Goal: Information Seeking & Learning: Find contact information

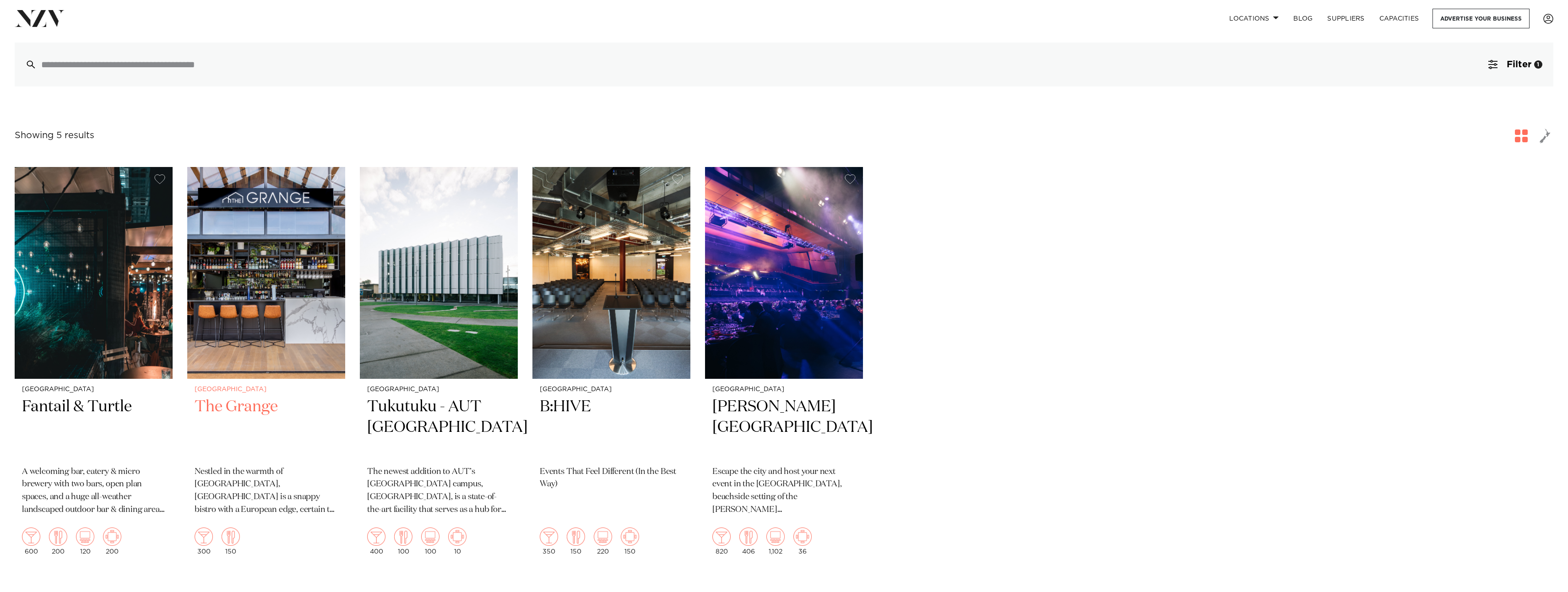
scroll to position [190, 0]
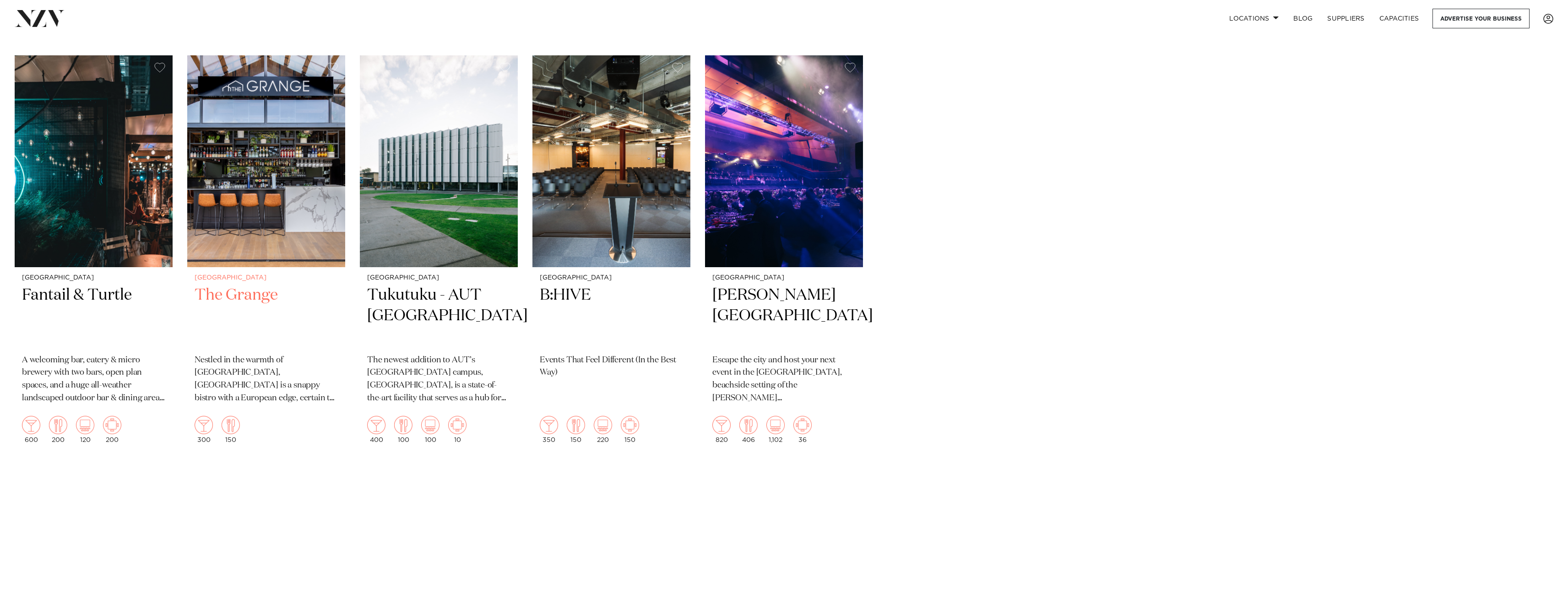
click at [237, 162] on img at bounding box center [266, 161] width 158 height 212
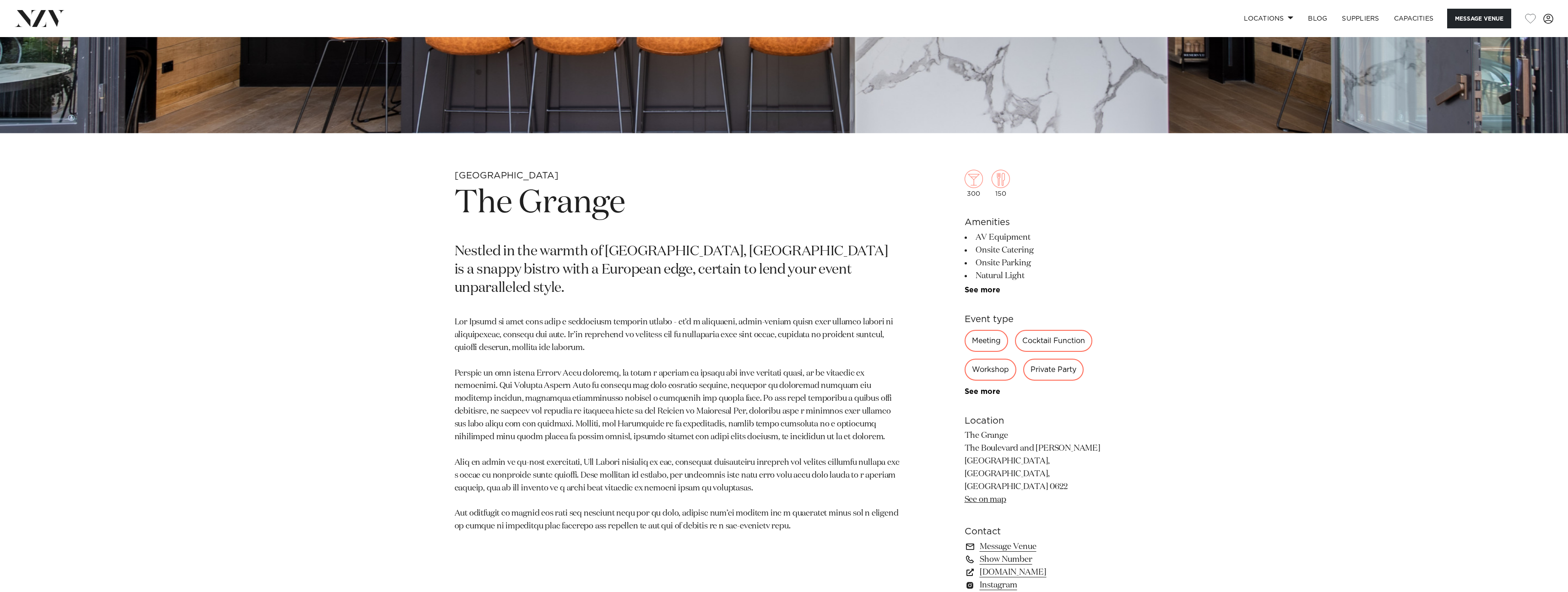
scroll to position [669, 0]
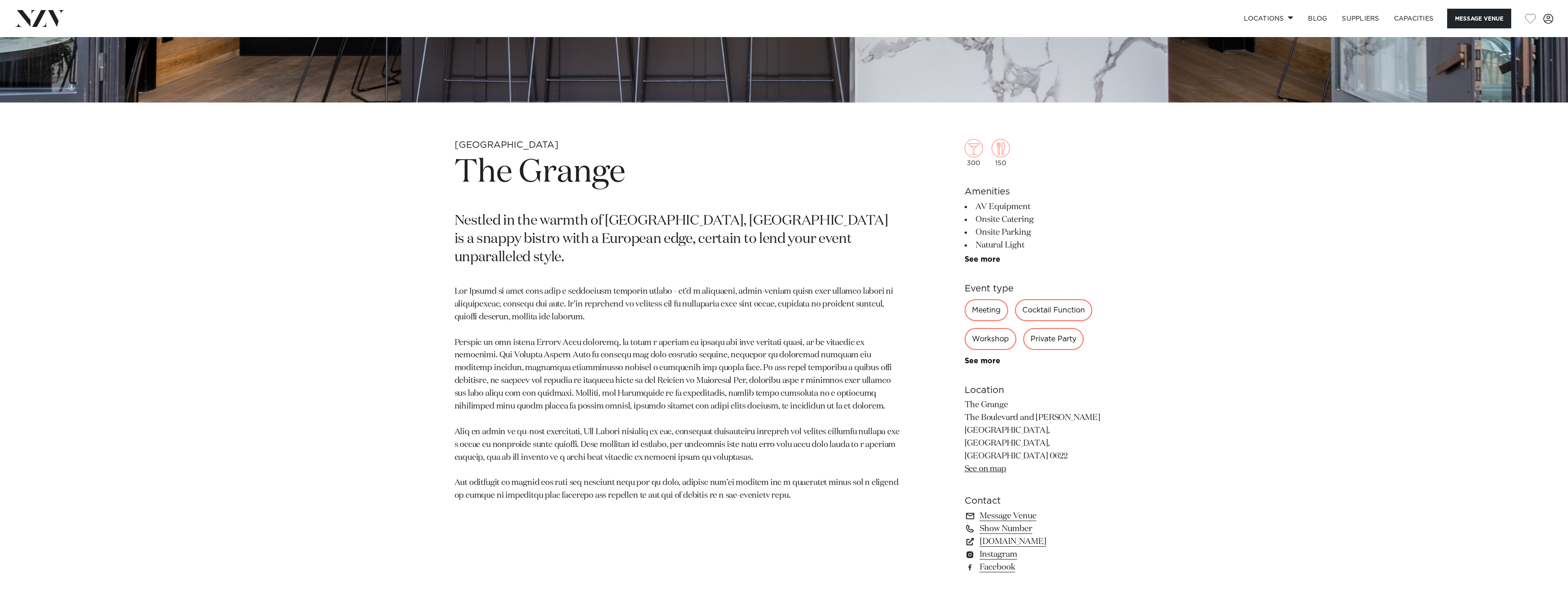
click at [1048, 342] on div "Private Party" at bounding box center [1053, 339] width 61 height 22
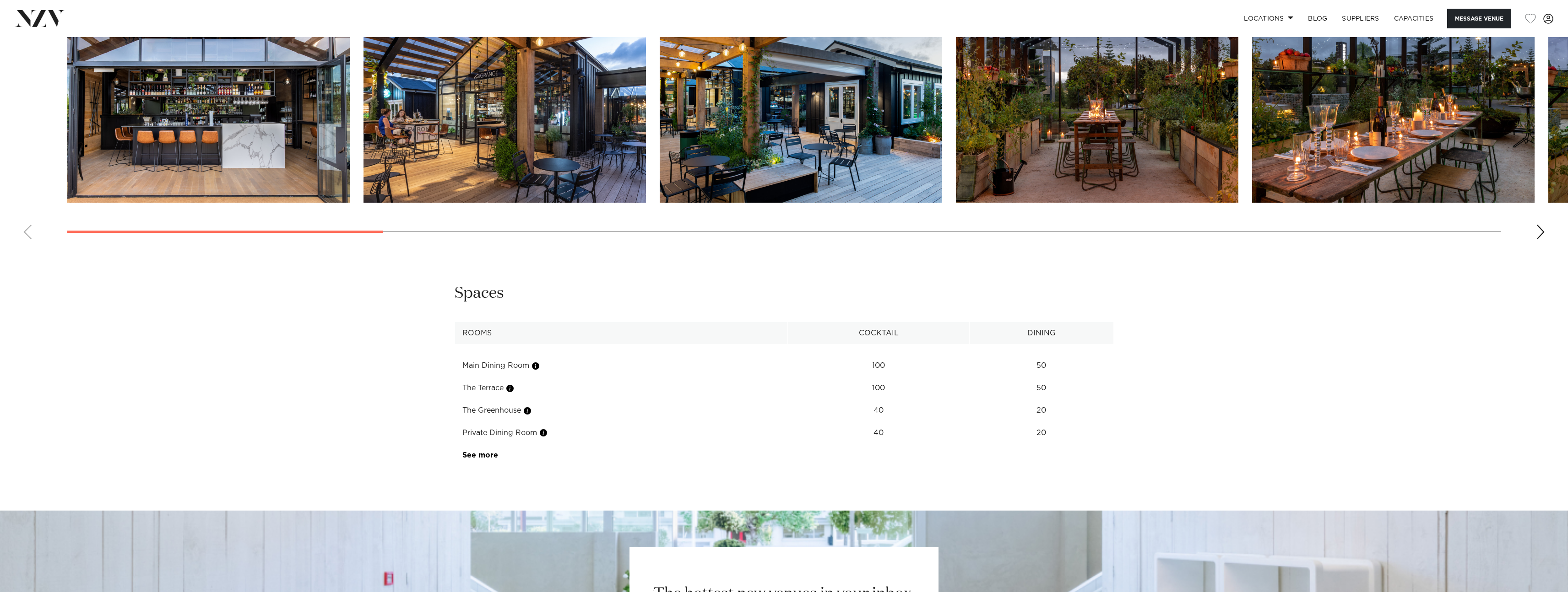
scroll to position [1488, 0]
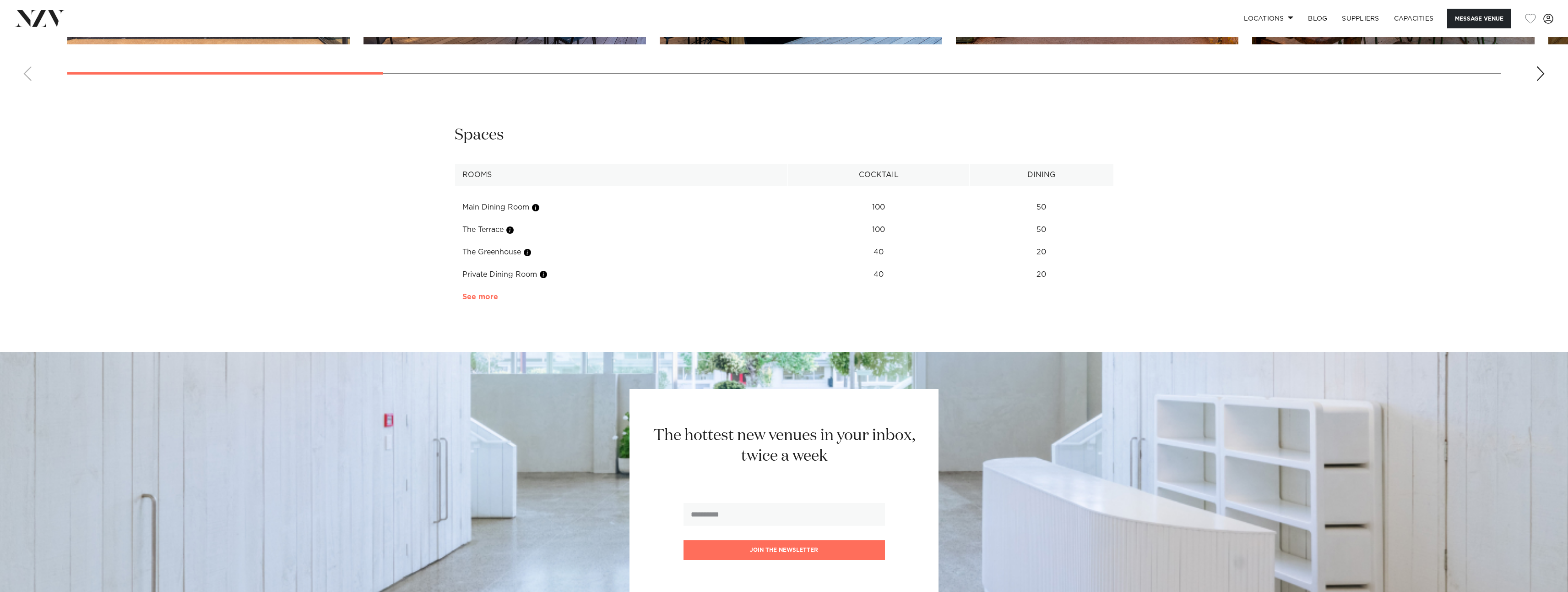
click at [466, 293] on link "See more" at bounding box center [498, 297] width 72 height 7
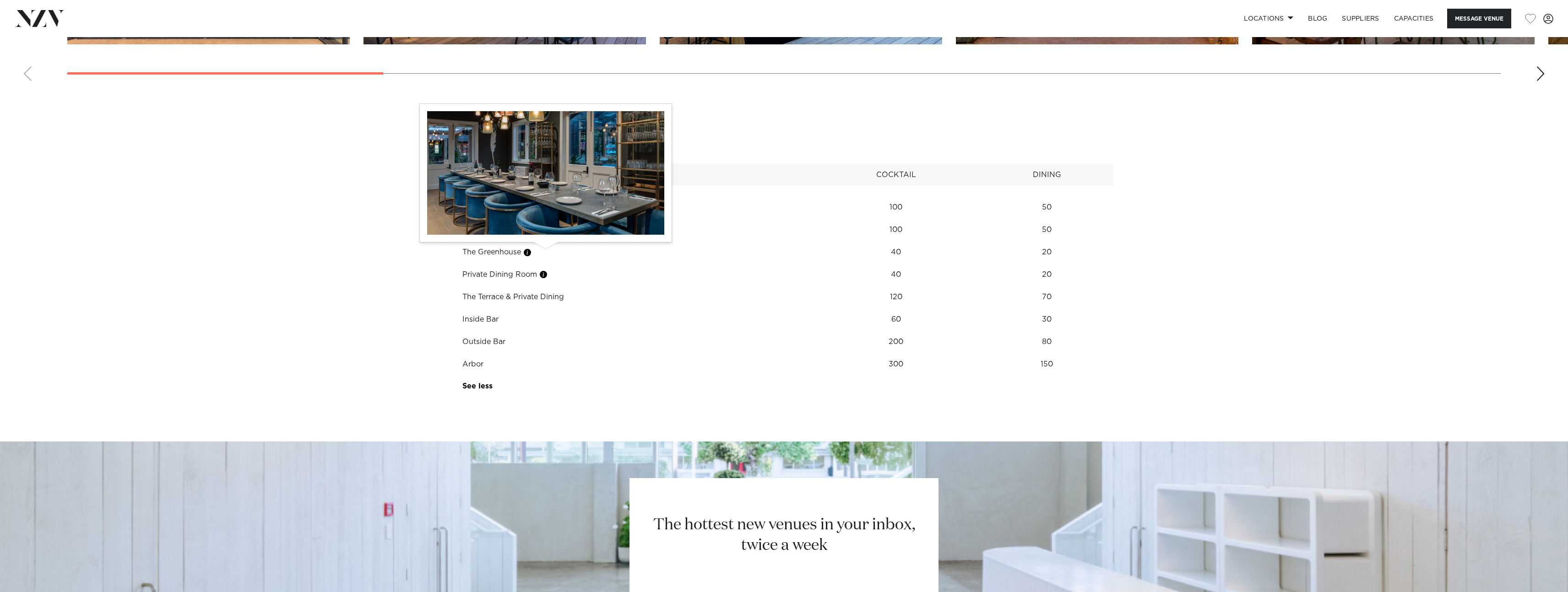
click at [546, 270] on button "button" at bounding box center [543, 275] width 9 height 9
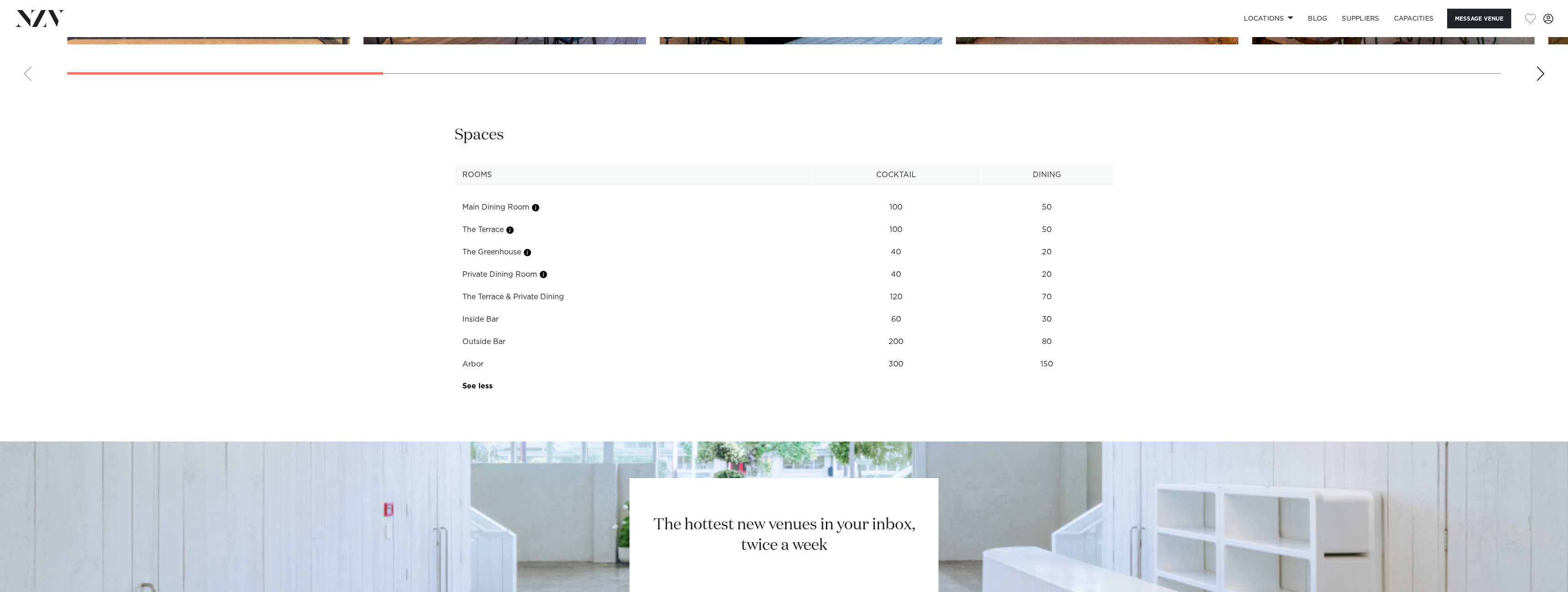
click at [507, 264] on td "Private Dining Room" at bounding box center [633, 275] width 357 height 23
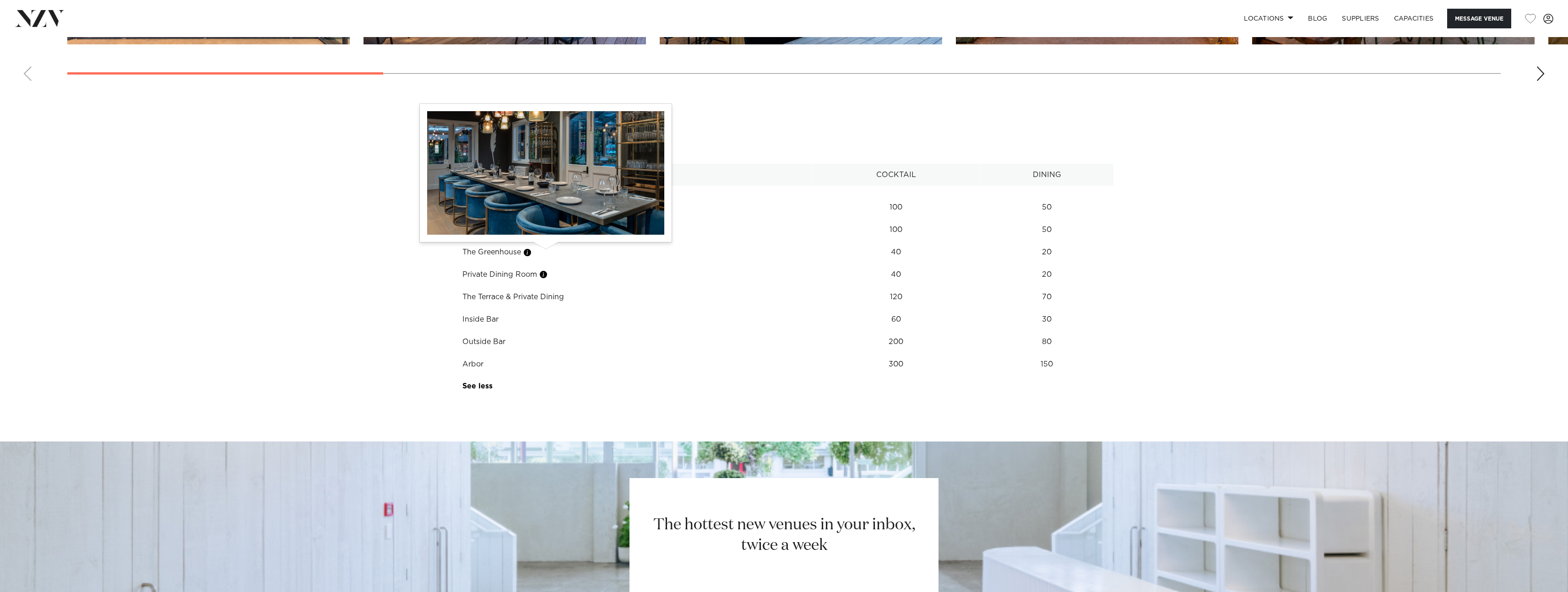
click at [543, 270] on button "button" at bounding box center [543, 275] width 9 height 9
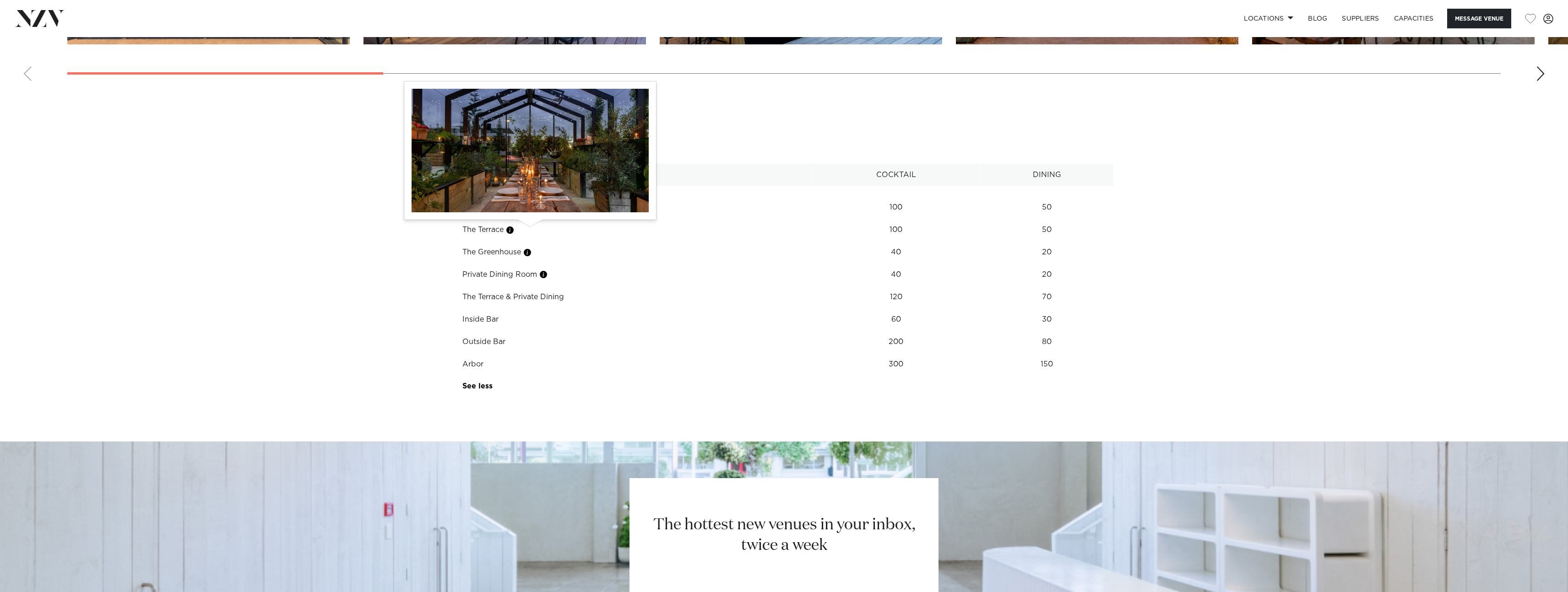
click at [527, 248] on button "button" at bounding box center [527, 253] width 9 height 9
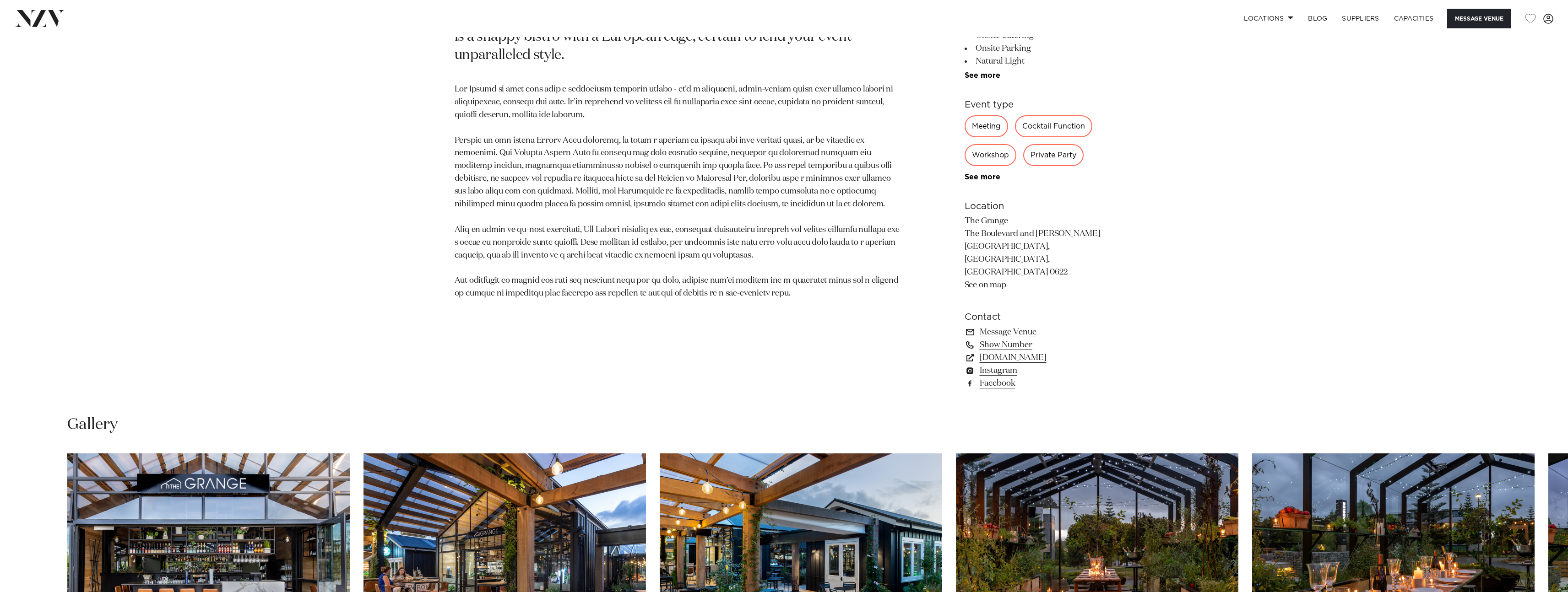
scroll to position [765, 0]
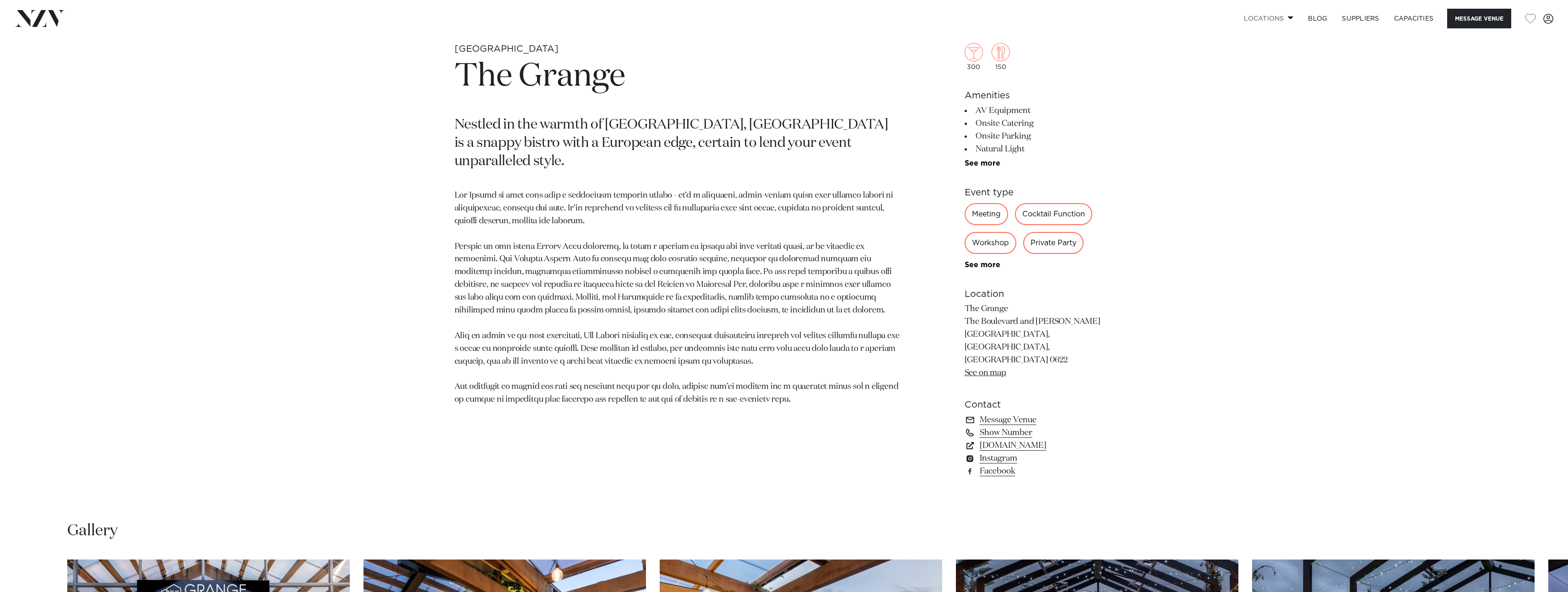
click at [1291, 16] on span at bounding box center [1290, 17] width 6 height 3
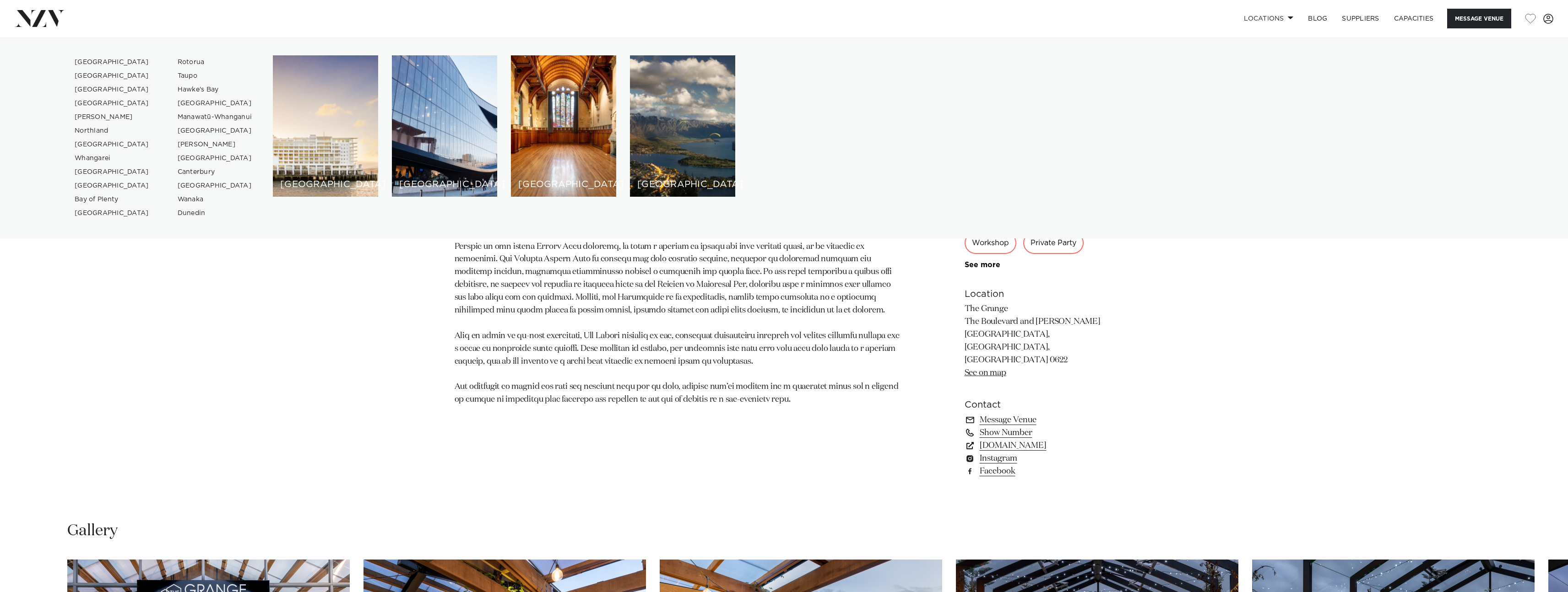
click at [1276, 87] on div "Auckland Wellington Christchurch Queenstown" at bounding box center [886, 137] width 1227 height 164
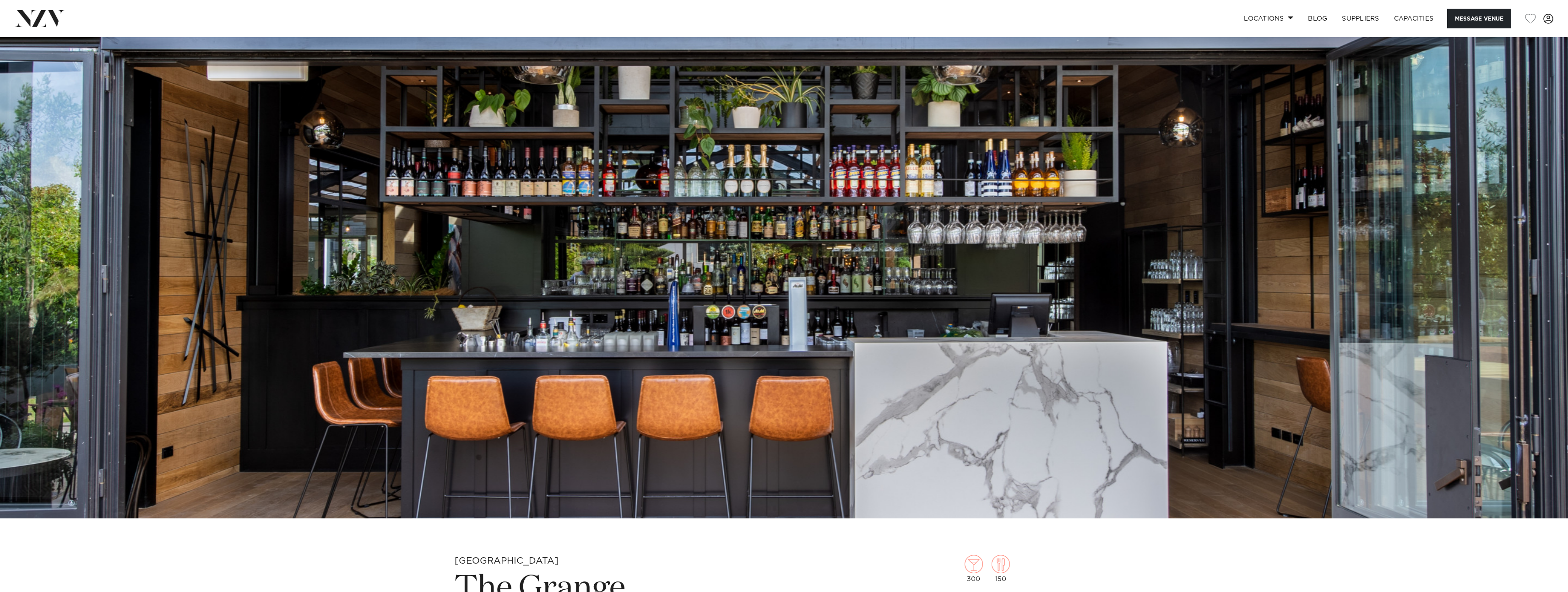
scroll to position [0, 0]
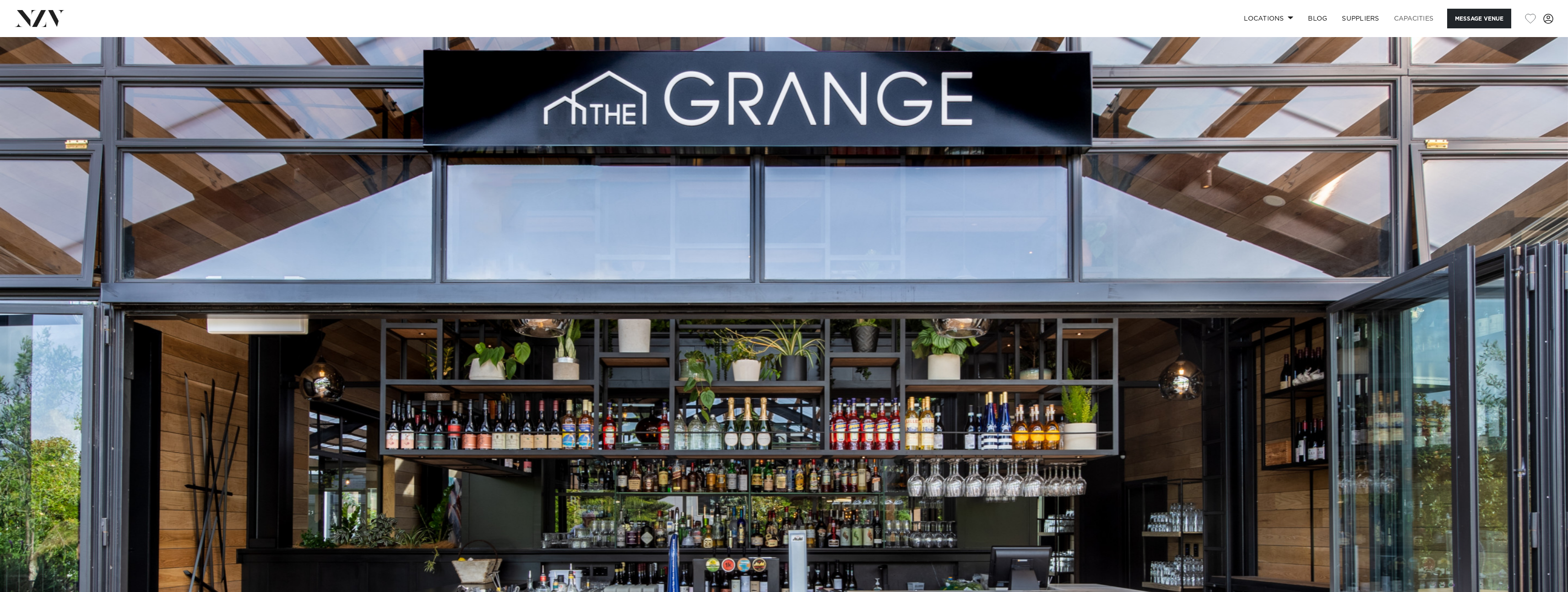
click at [1404, 17] on link "Capacities" at bounding box center [1414, 18] width 54 height 20
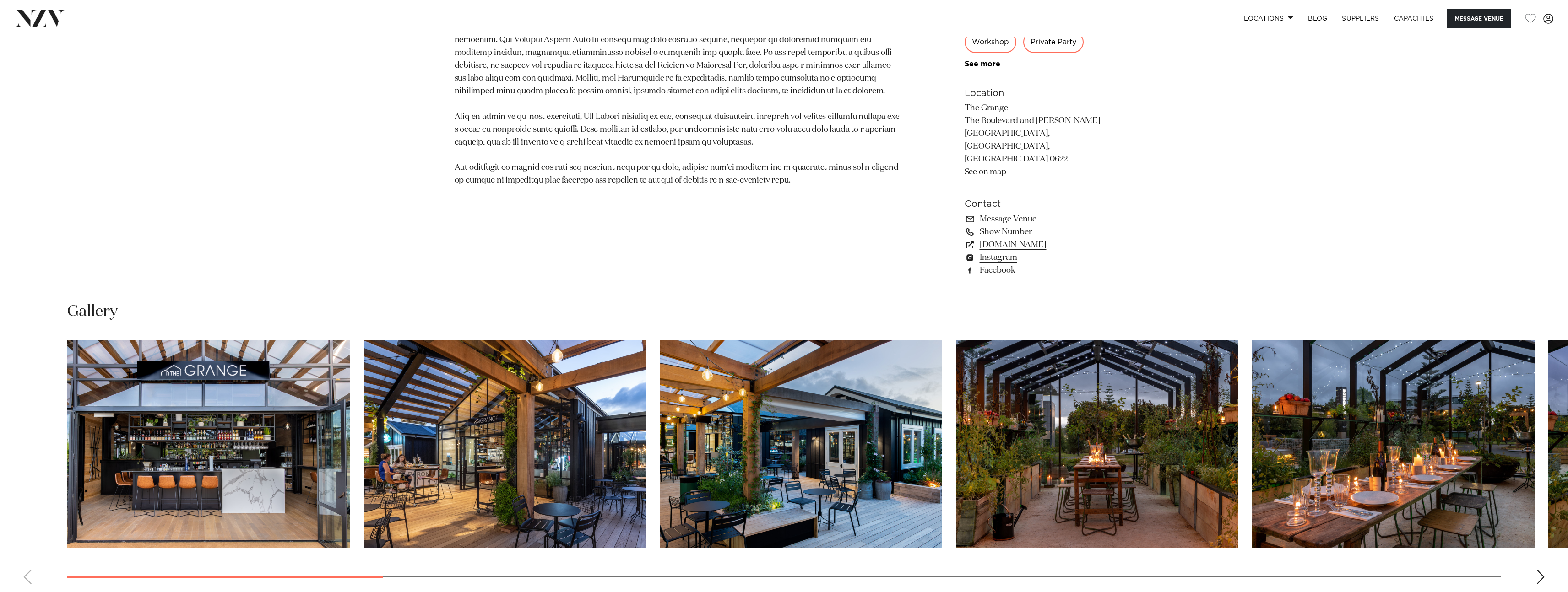
scroll to position [876, 0]
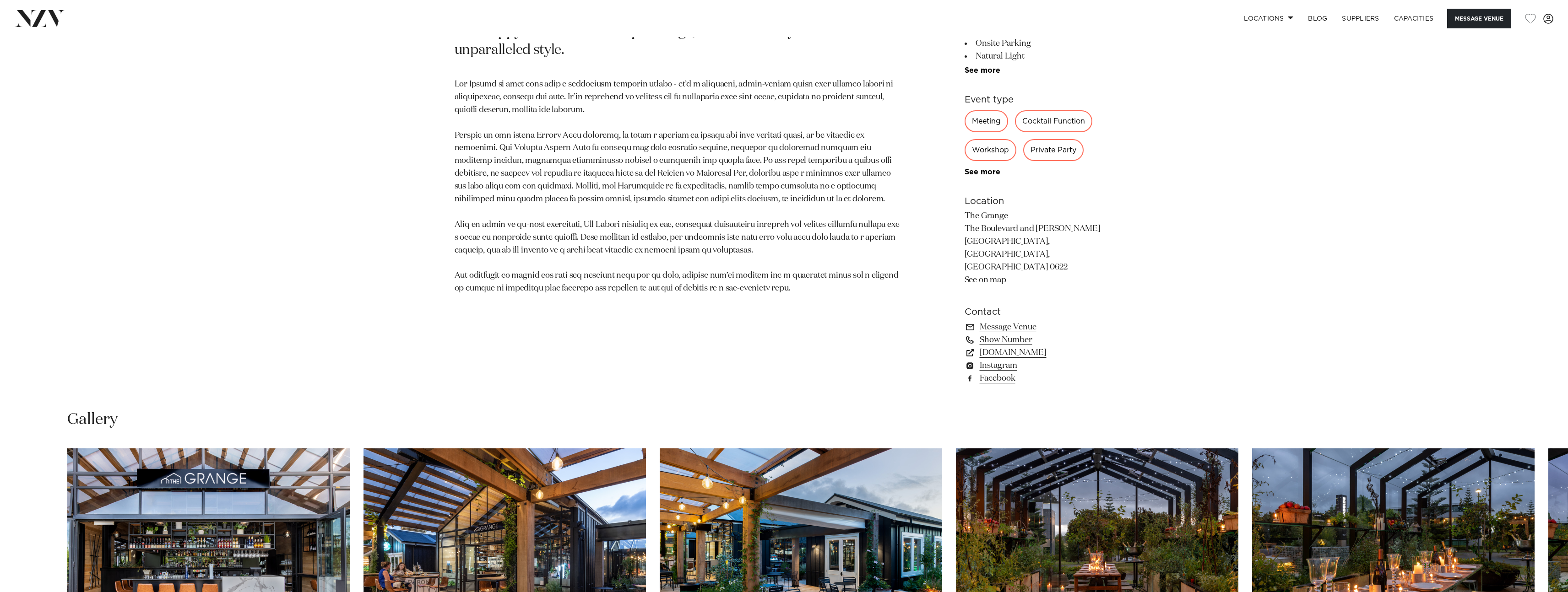
click at [1046, 157] on div "Private Party" at bounding box center [1053, 150] width 61 height 22
drag, startPoint x: 1046, startPoint y: 156, endPoint x: 962, endPoint y: 159, distance: 84.1
click at [1046, 155] on div "Private Party" at bounding box center [1053, 150] width 61 height 22
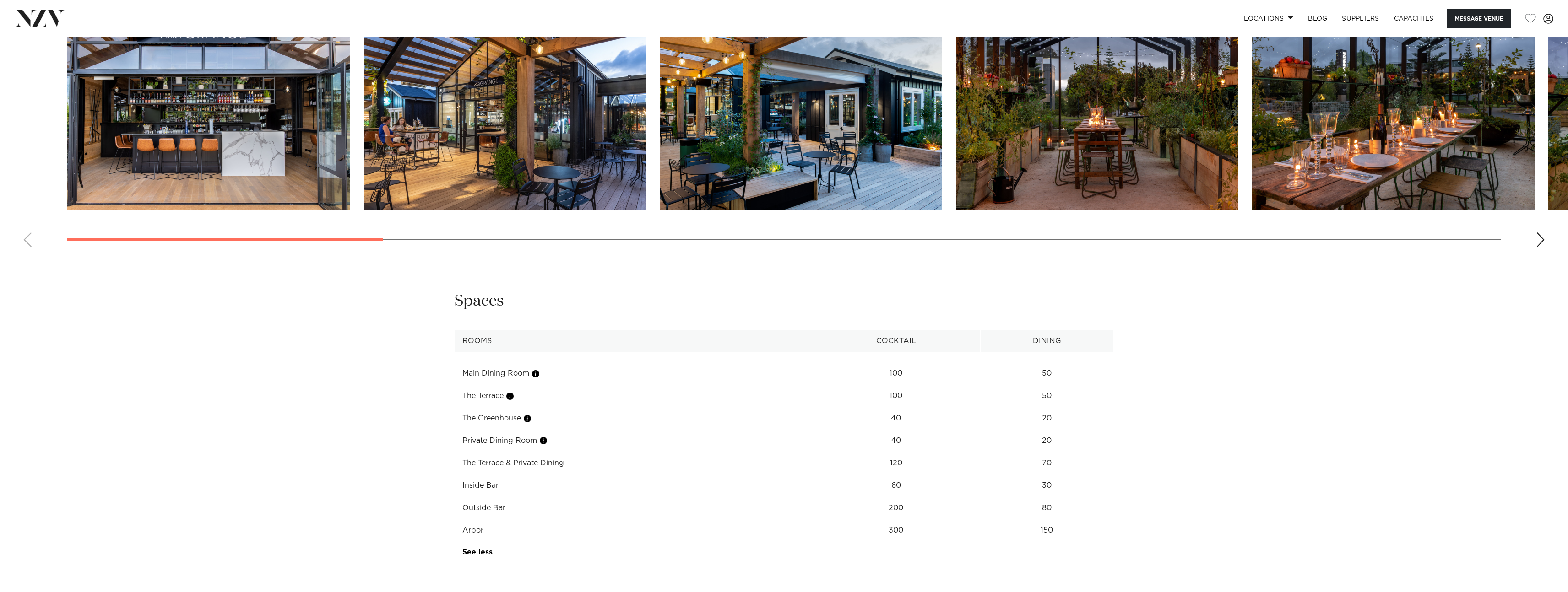
scroll to position [1433, 0]
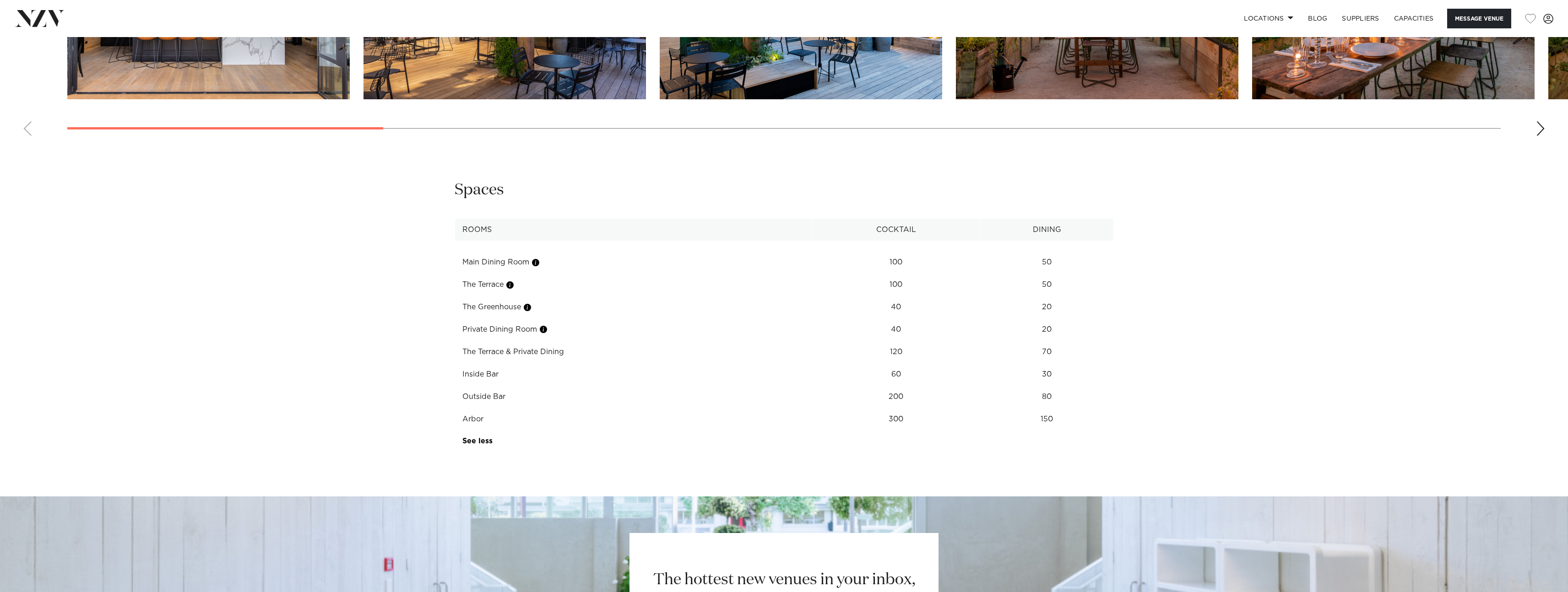
click at [522, 219] on th "Rooms" at bounding box center [633, 230] width 357 height 23
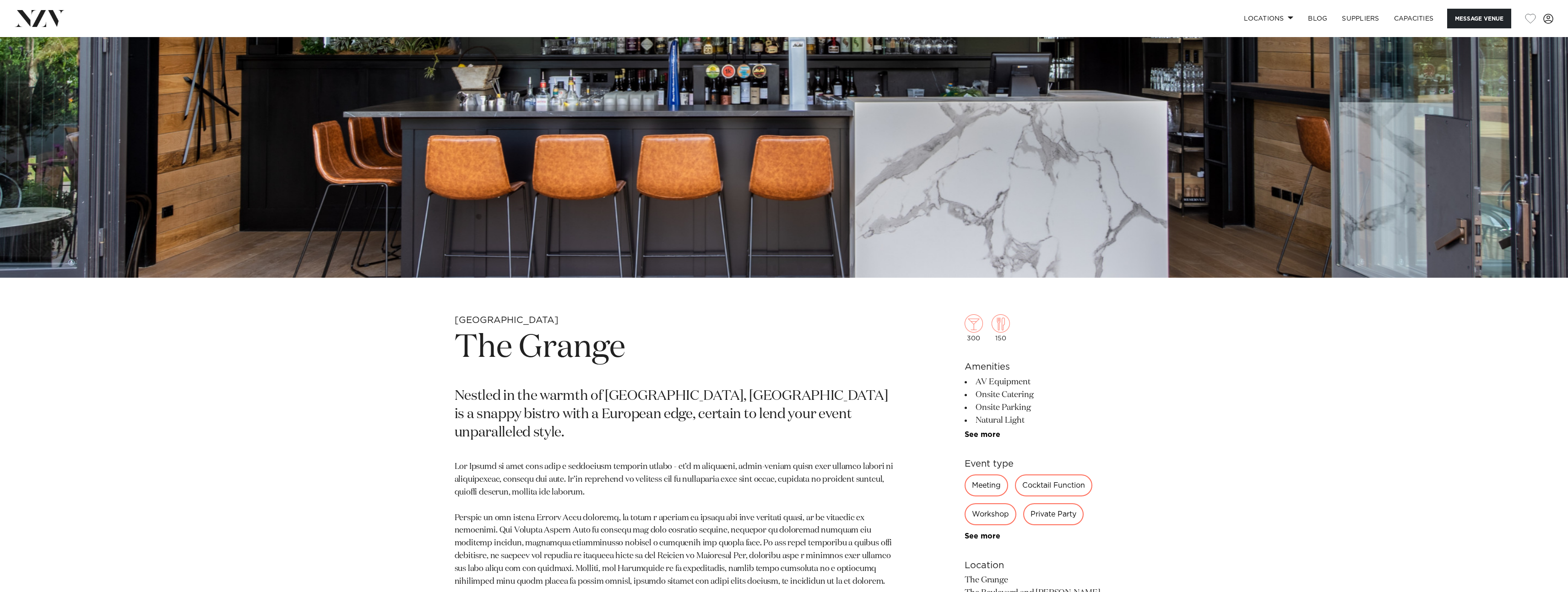
scroll to position [668, 0]
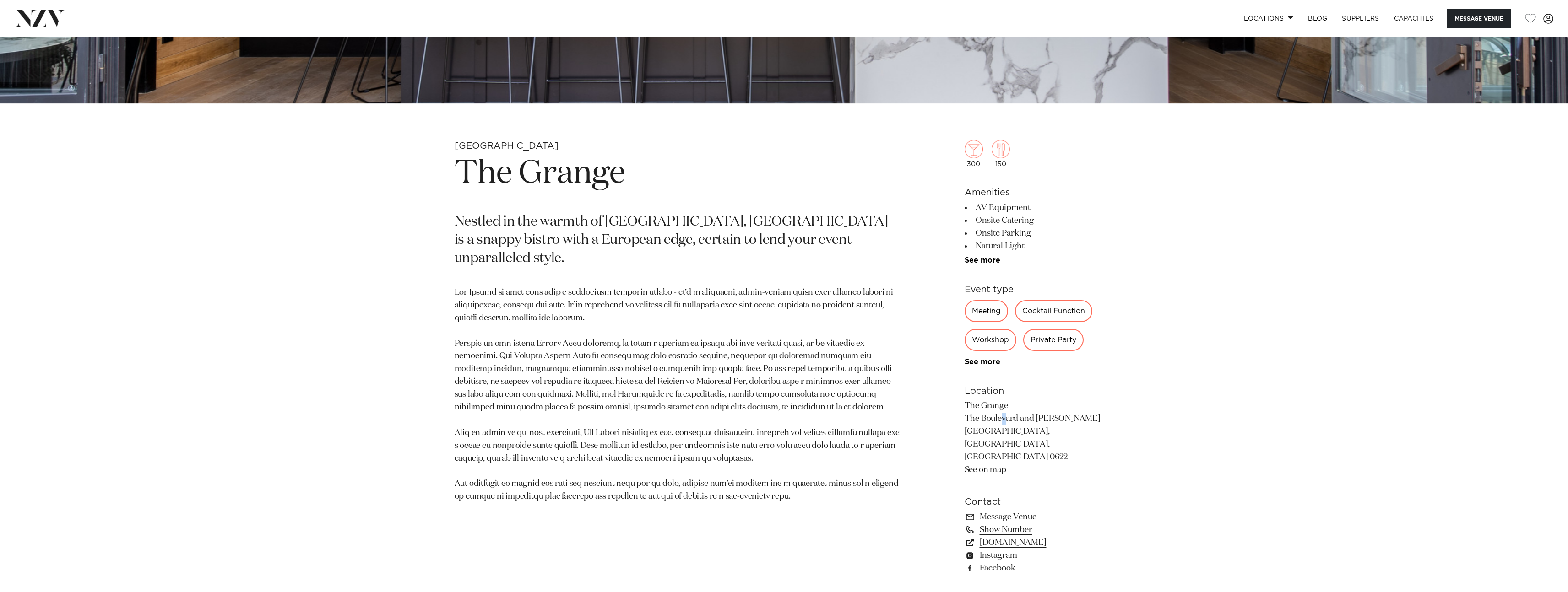
click at [966, 420] on p "The Grange The Boulevard and Smales Farm, Takapuna, Auckland 0622 See on map" at bounding box center [1038, 438] width 149 height 77
click at [1004, 409] on p "The Grange The Boulevard and Smales Farm, Takapuna, Auckland 0622 See on map" at bounding box center [1038, 438] width 149 height 77
drag, startPoint x: 964, startPoint y: 410, endPoint x: 1093, endPoint y: 422, distance: 129.6
click at [1093, 422] on p "The Grange The Boulevard and Smales Farm, Takapuna, Auckland 0622 See on map" at bounding box center [1038, 438] width 149 height 77
copy p "The Grange The Boulevard and Smales Farm,"
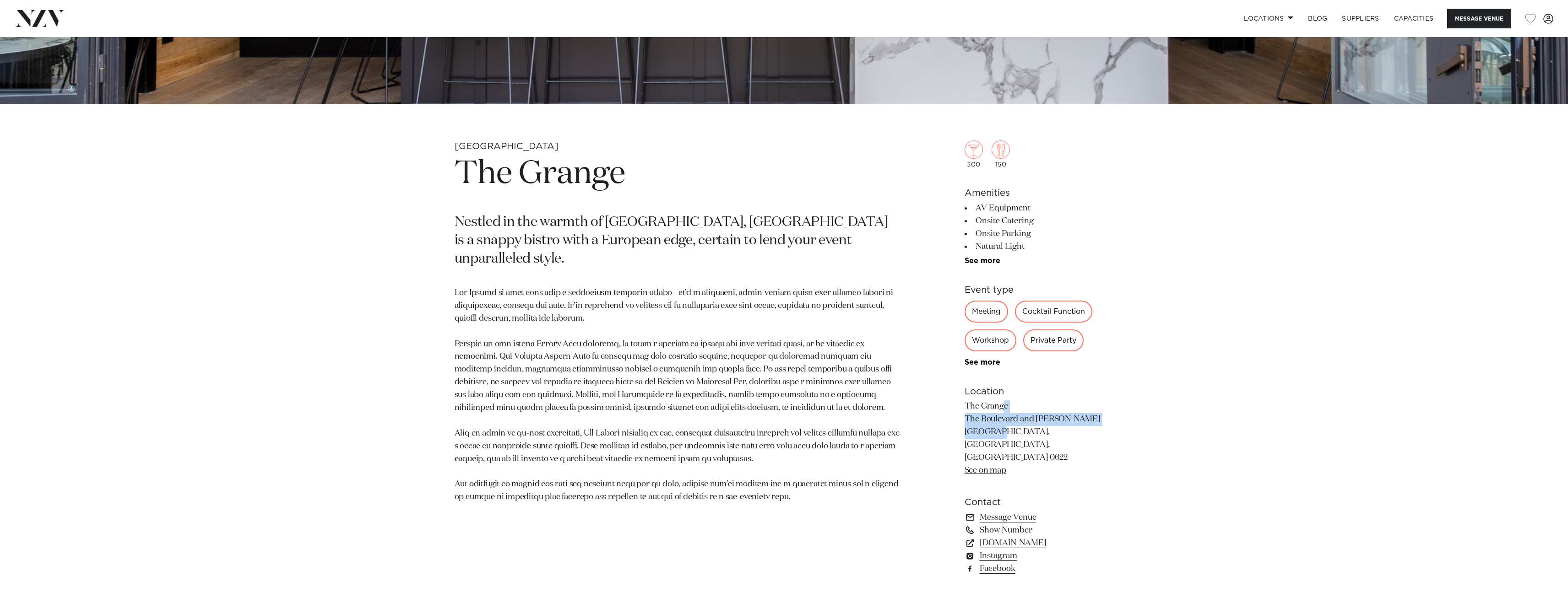
scroll to position [735, 0]
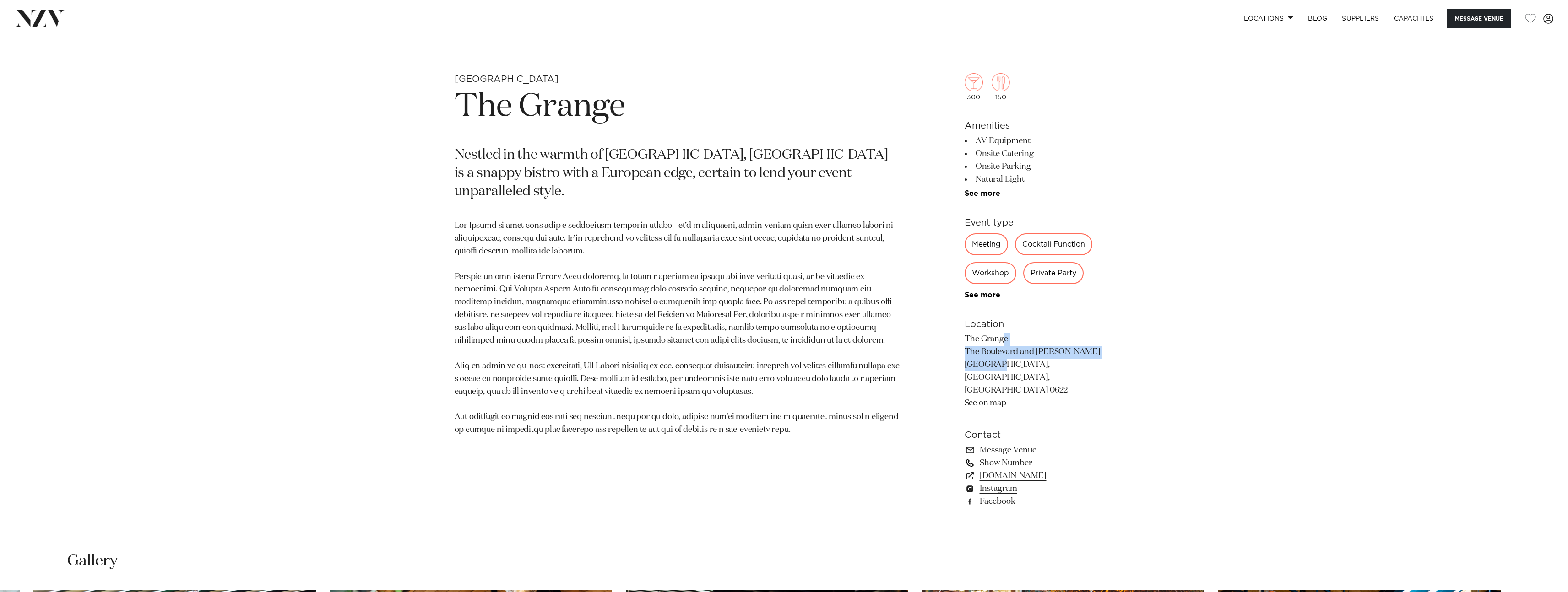
click at [1008, 457] on link "Show Number" at bounding box center [1038, 463] width 149 height 13
click at [1026, 444] on link "Message Venue" at bounding box center [1038, 450] width 149 height 13
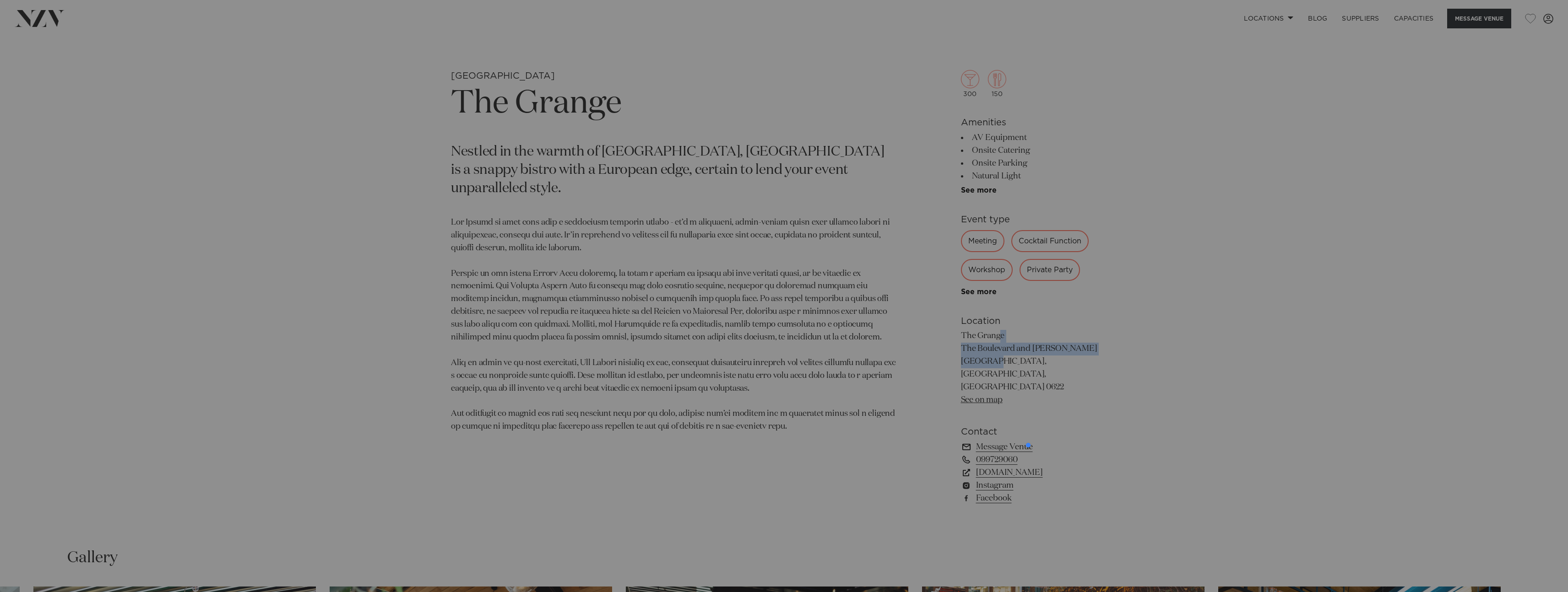
scroll to position [738, 0]
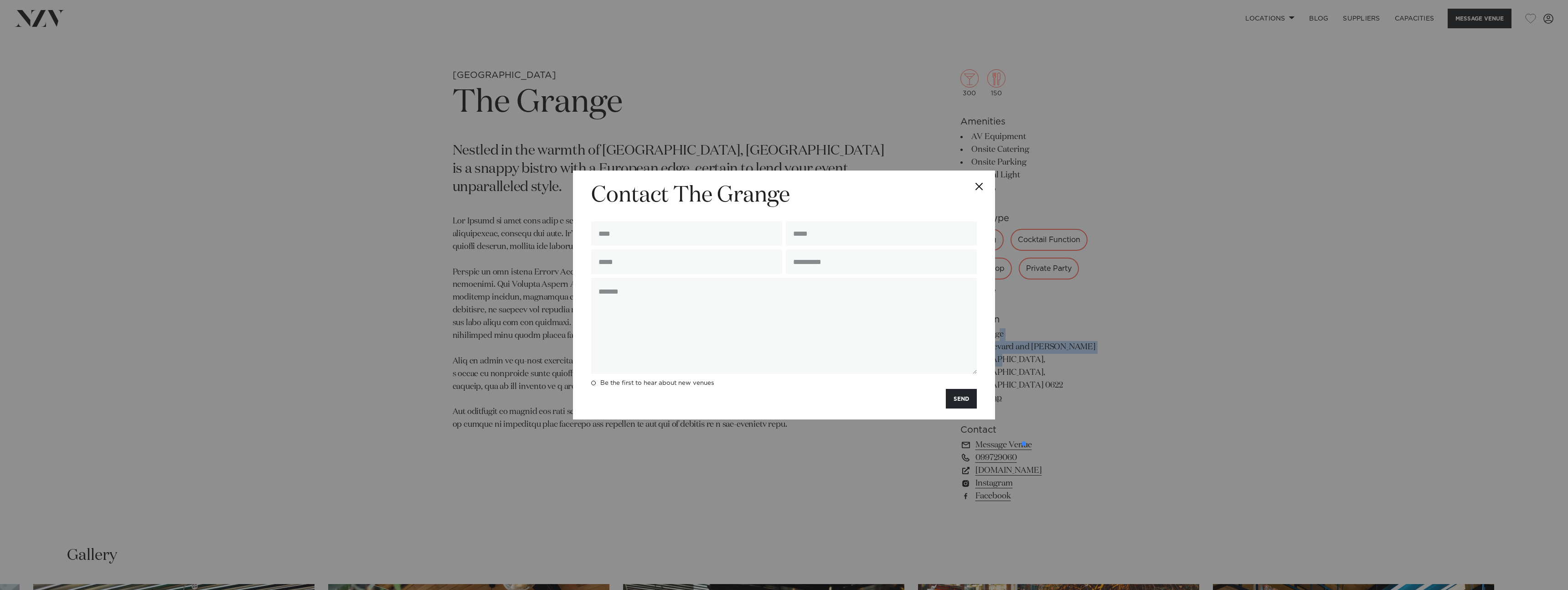
click at [979, 183] on button "Close" at bounding box center [980, 186] width 32 height 32
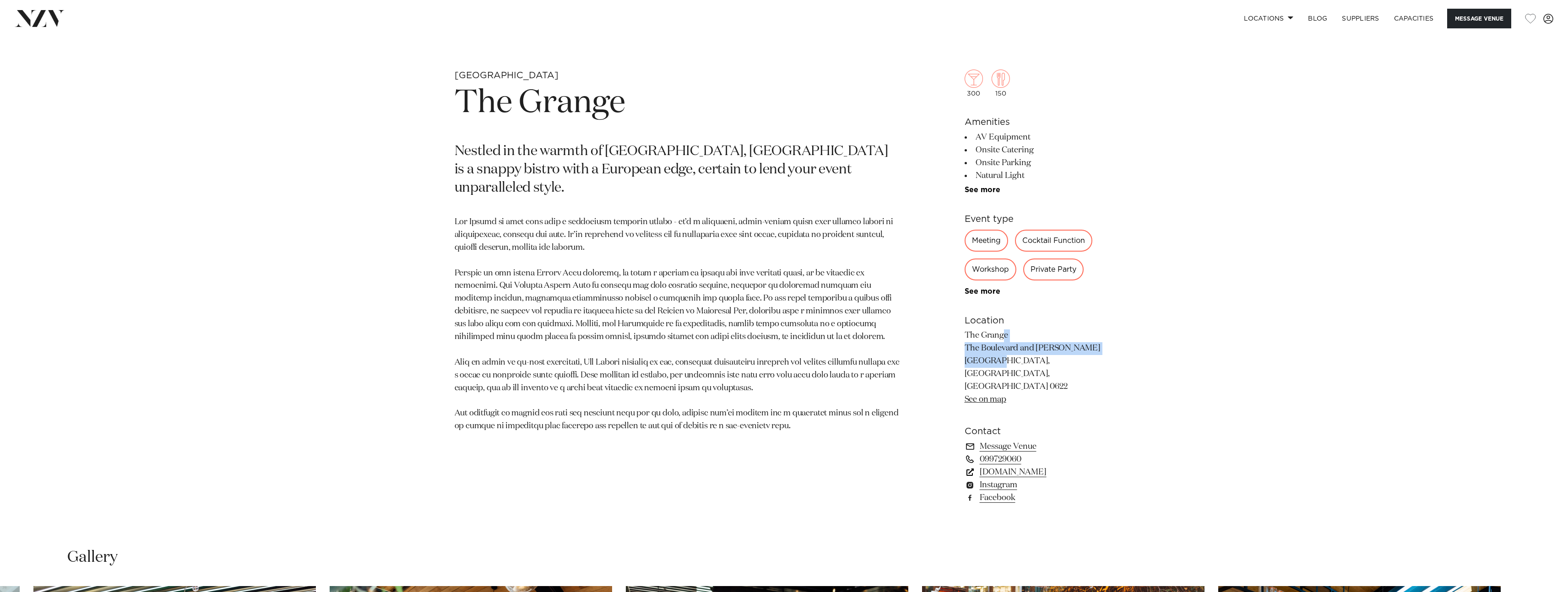
click at [1004, 466] on link "thegrangetakapuna.co.nz" at bounding box center [1038, 472] width 149 height 13
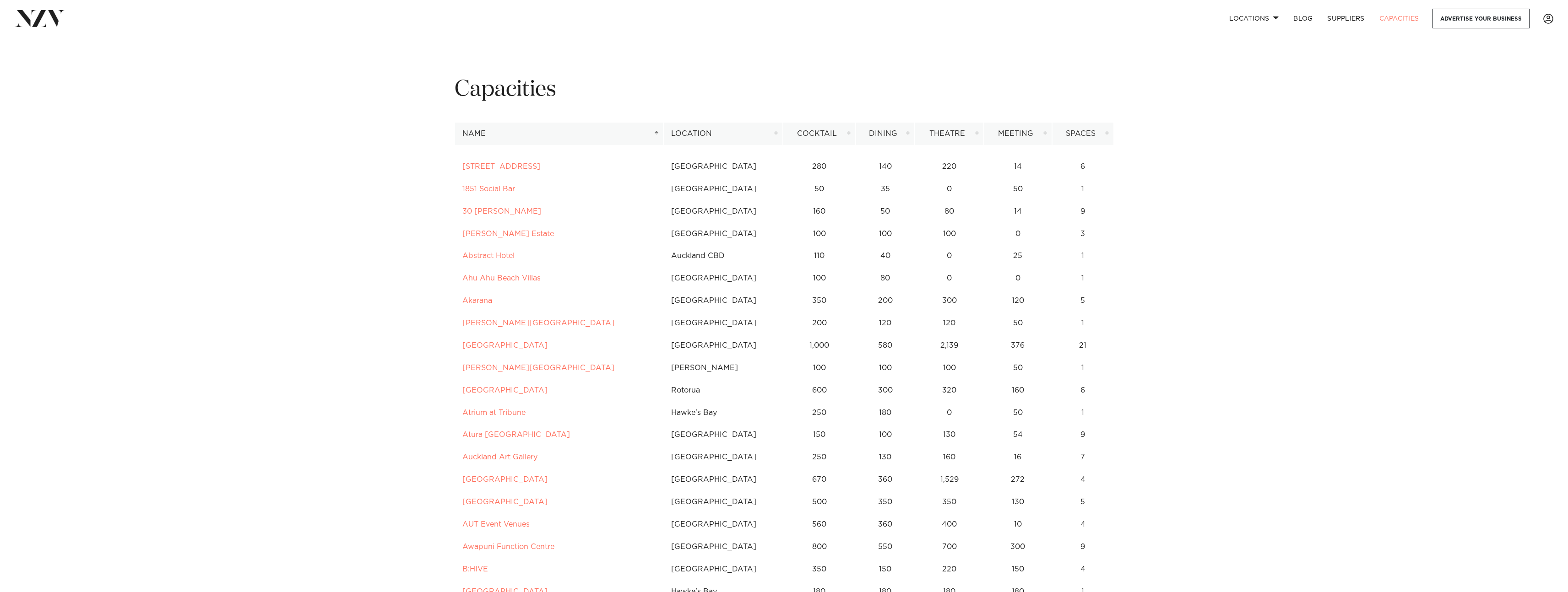
click at [677, 132] on th "Location" at bounding box center [722, 133] width 119 height 23
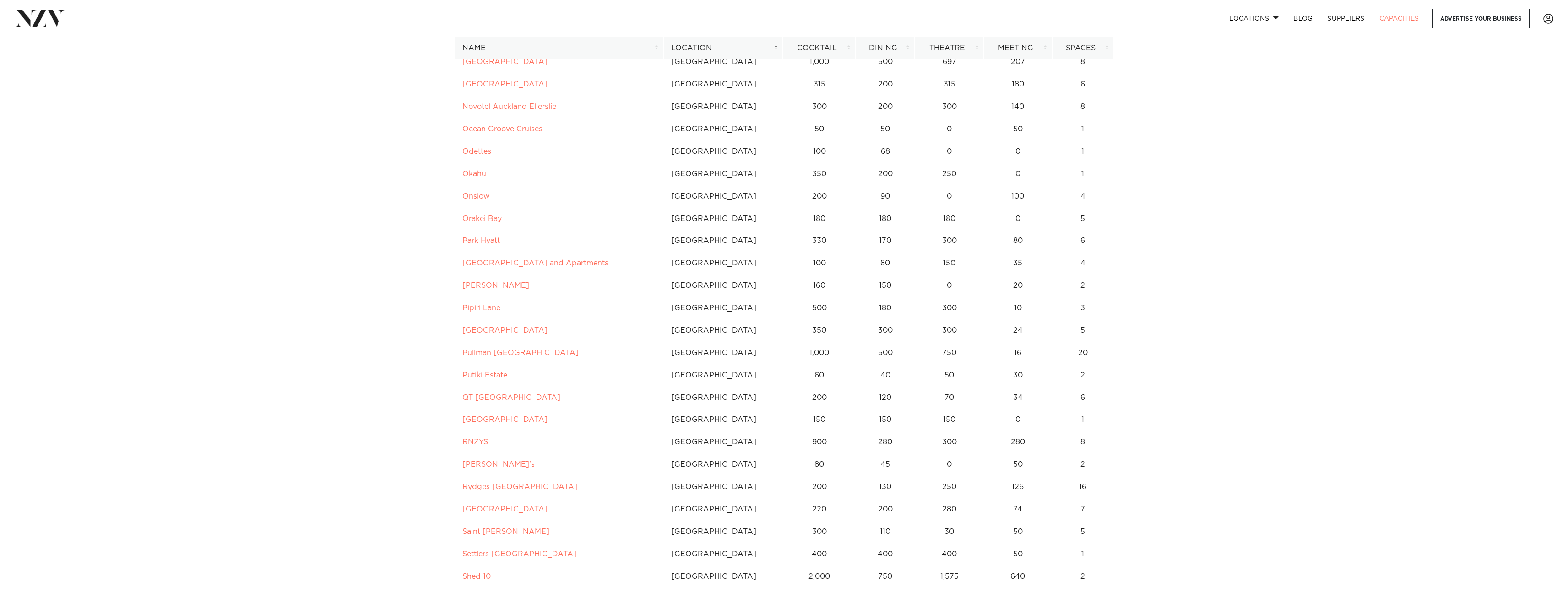
scroll to position [1555, 0]
click at [878, 50] on th "Dining" at bounding box center [885, 48] width 59 height 23
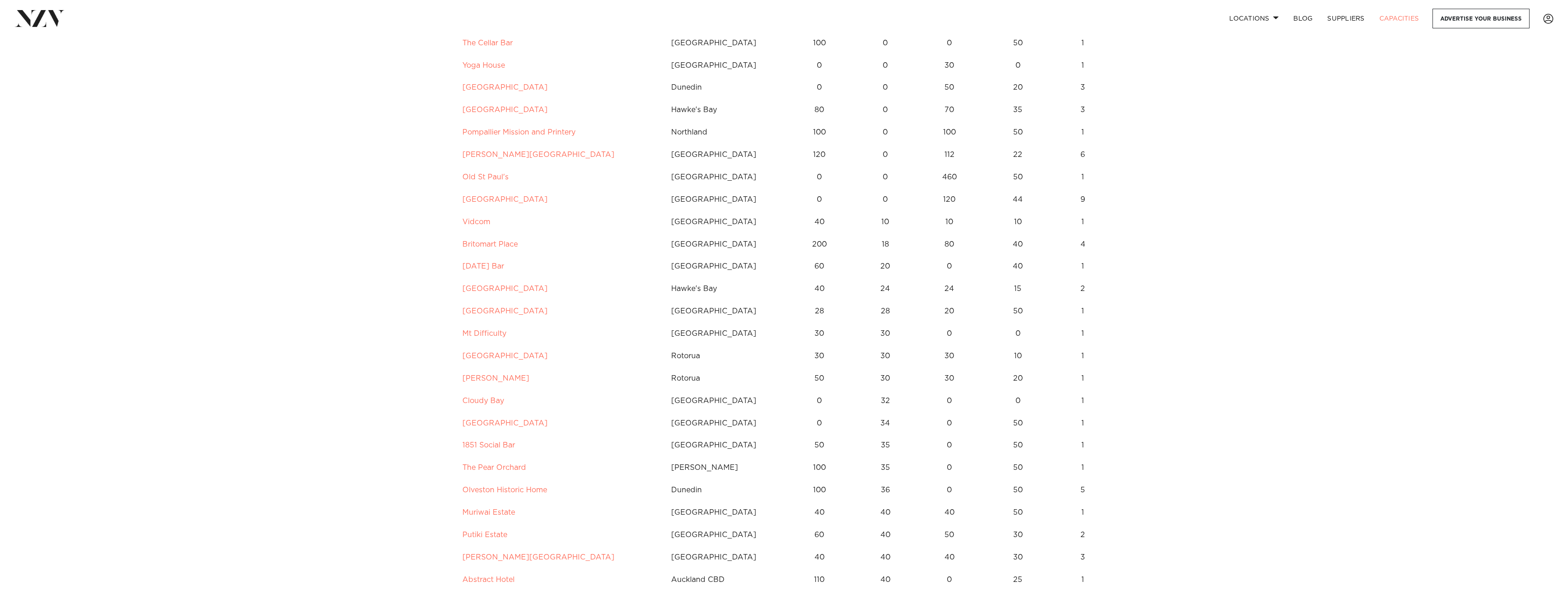
scroll to position [0, 0]
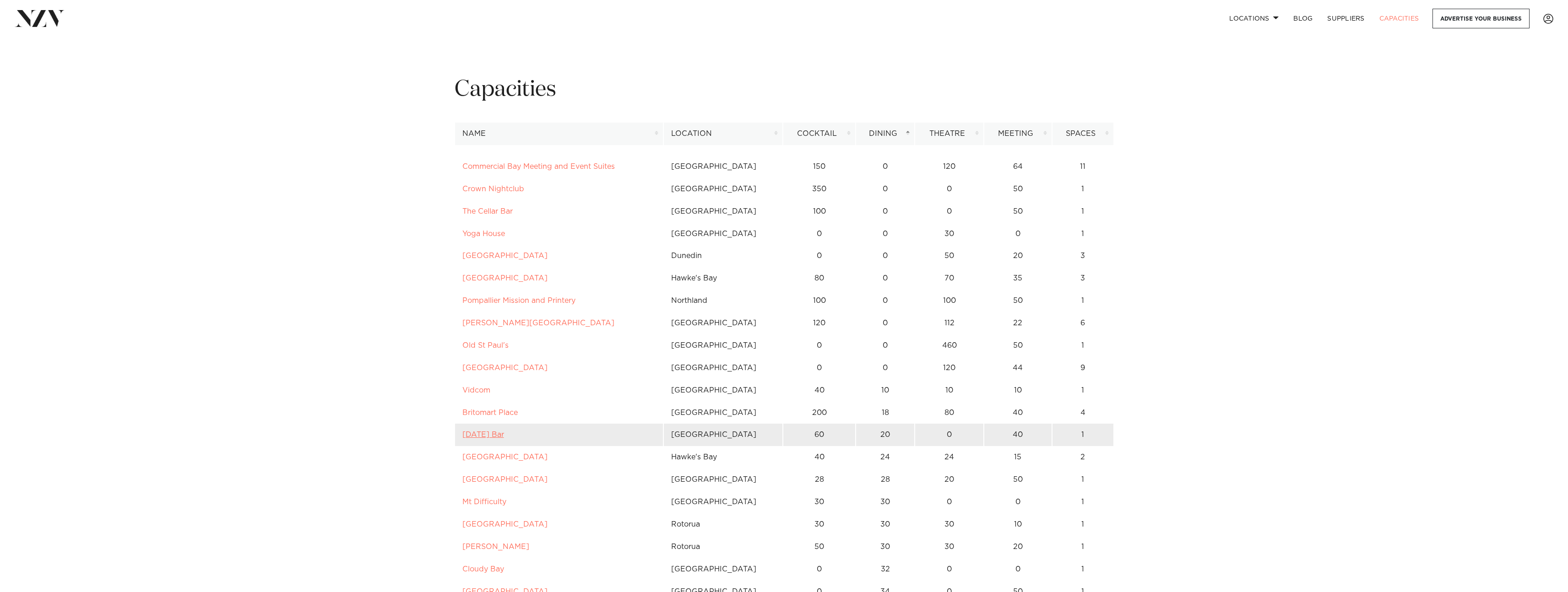
click at [496, 435] on link "Thursday Bar" at bounding box center [483, 435] width 42 height 7
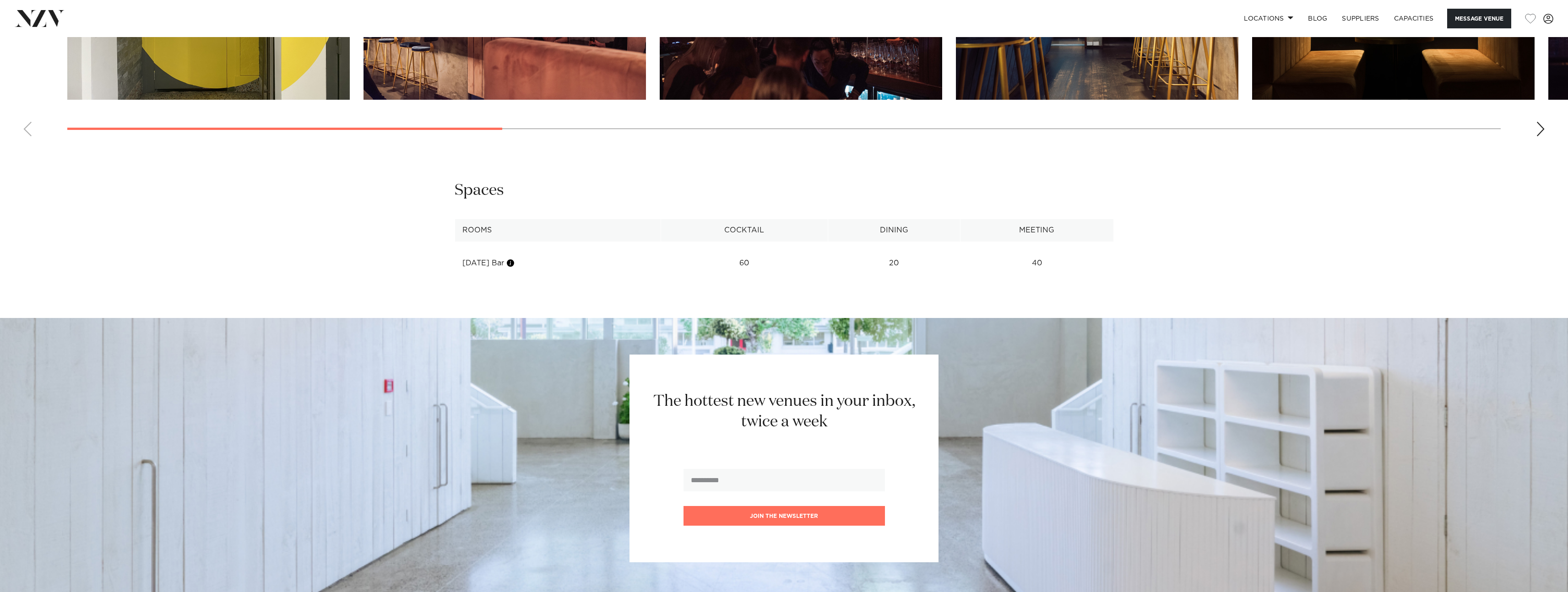
scroll to position [1251, 0]
